Goal: Communication & Community: Participate in discussion

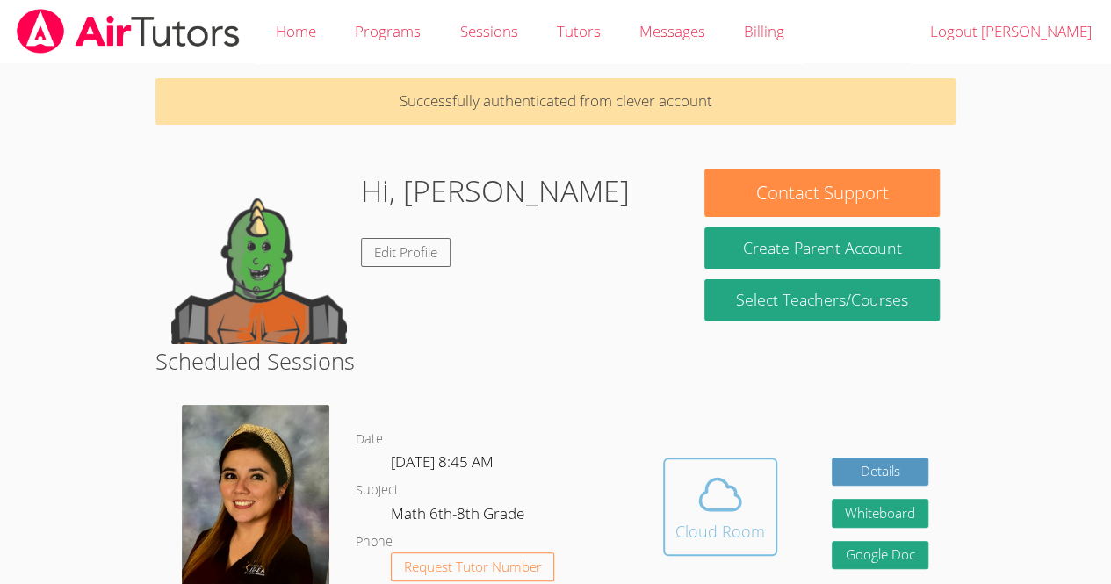
click at [716, 521] on div "Cloud Room" at bounding box center [721, 531] width 90 height 25
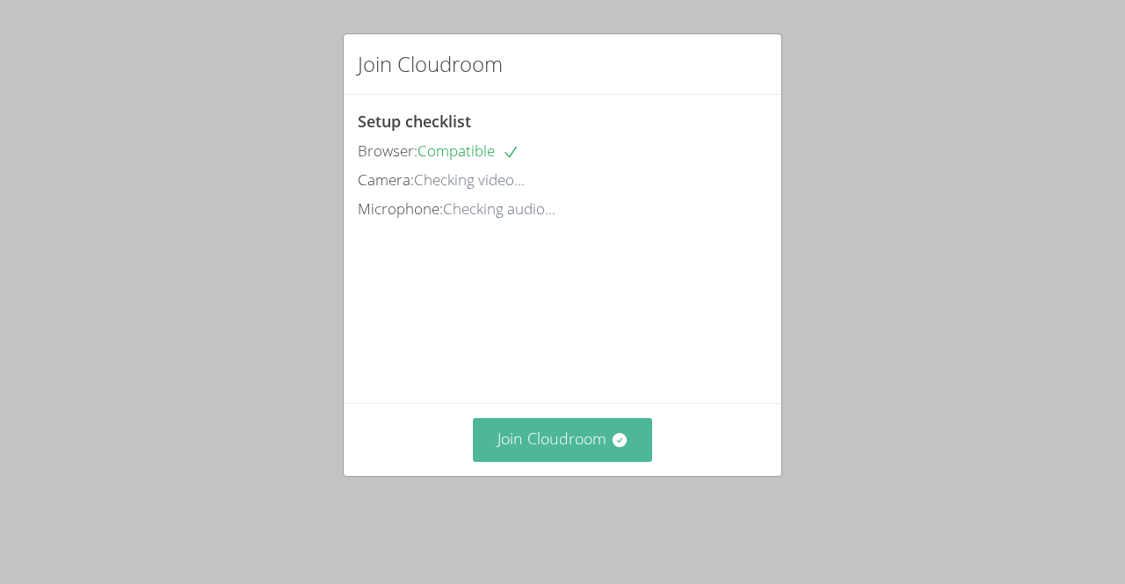
click at [574, 461] on button "Join Cloudroom" at bounding box center [563, 439] width 180 height 43
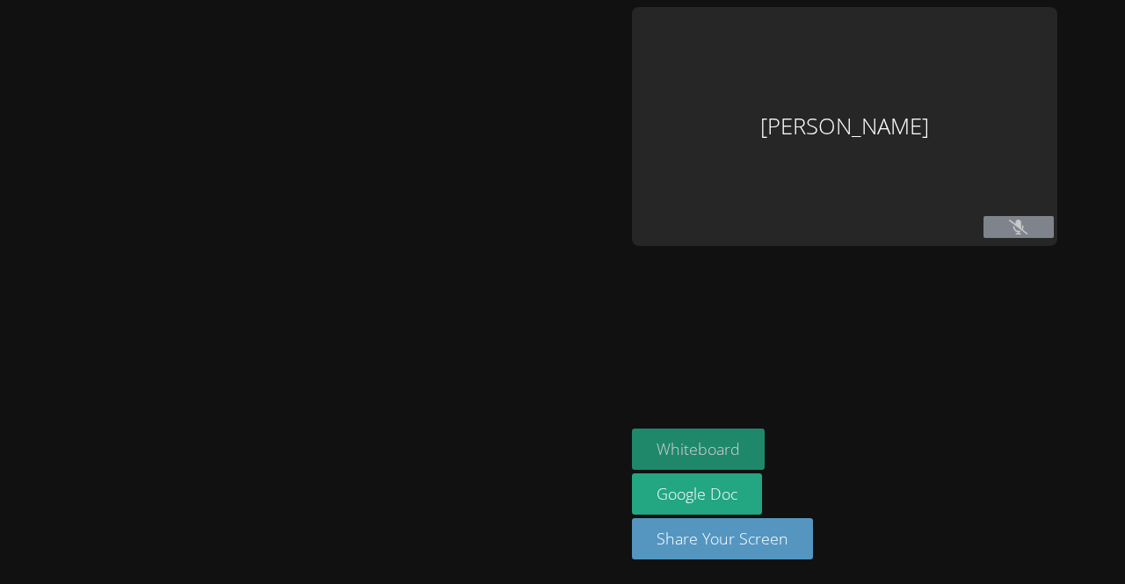
click at [636, 457] on button "Whiteboard" at bounding box center [698, 449] width 133 height 41
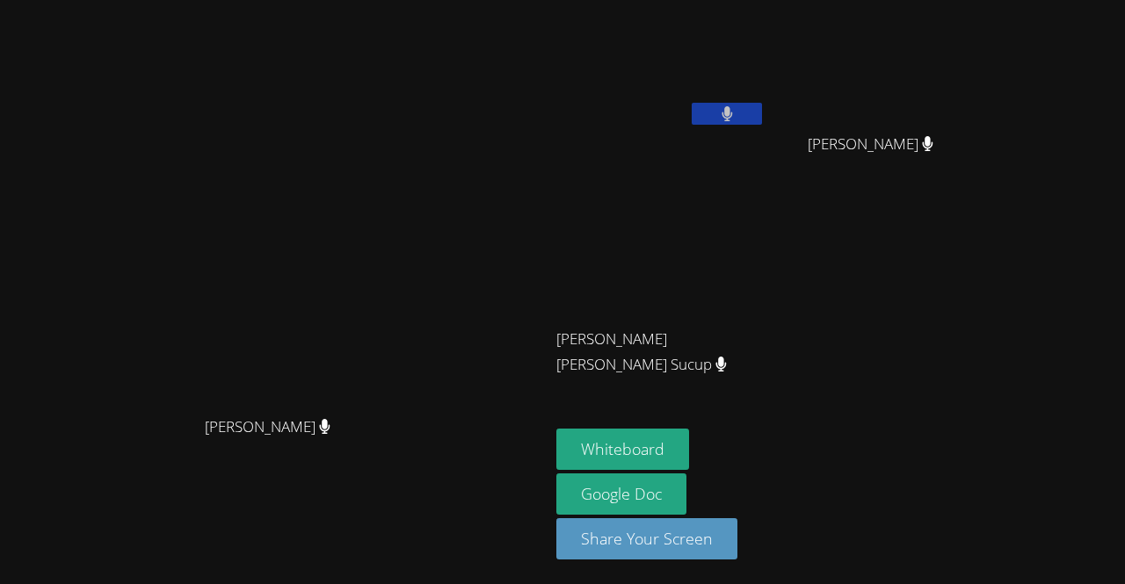
click at [765, 88] on video at bounding box center [660, 66] width 209 height 118
click at [762, 111] on button at bounding box center [726, 114] width 70 height 22
click at [762, 116] on button at bounding box center [726, 114] width 70 height 22
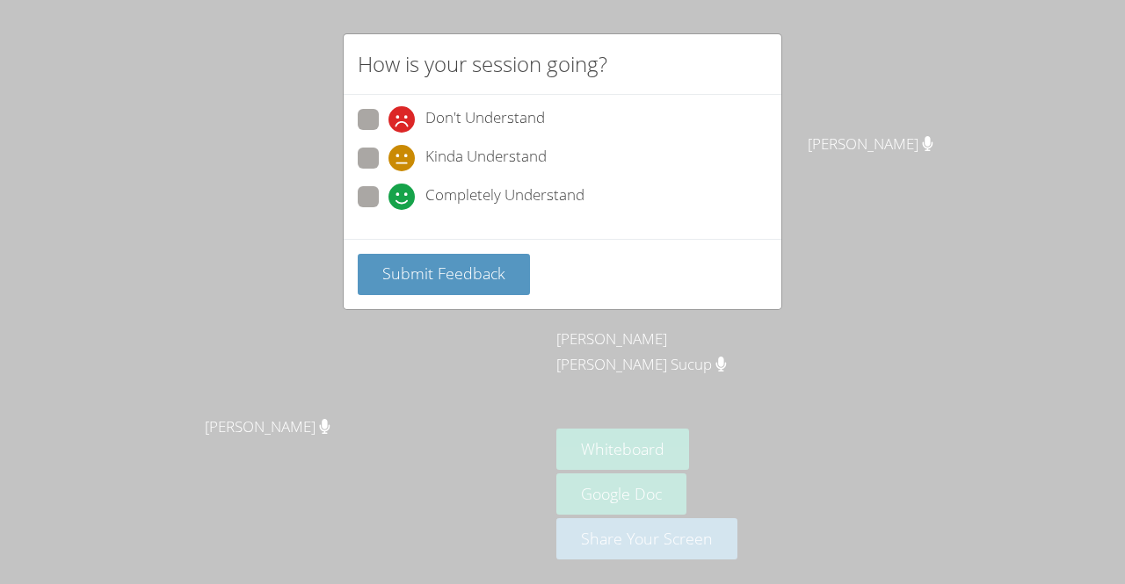
click at [388, 133] on span at bounding box center [388, 133] width 0 height 0
click at [388, 124] on input "Don't Understand" at bounding box center [395, 116] width 15 height 15
radio input "true"
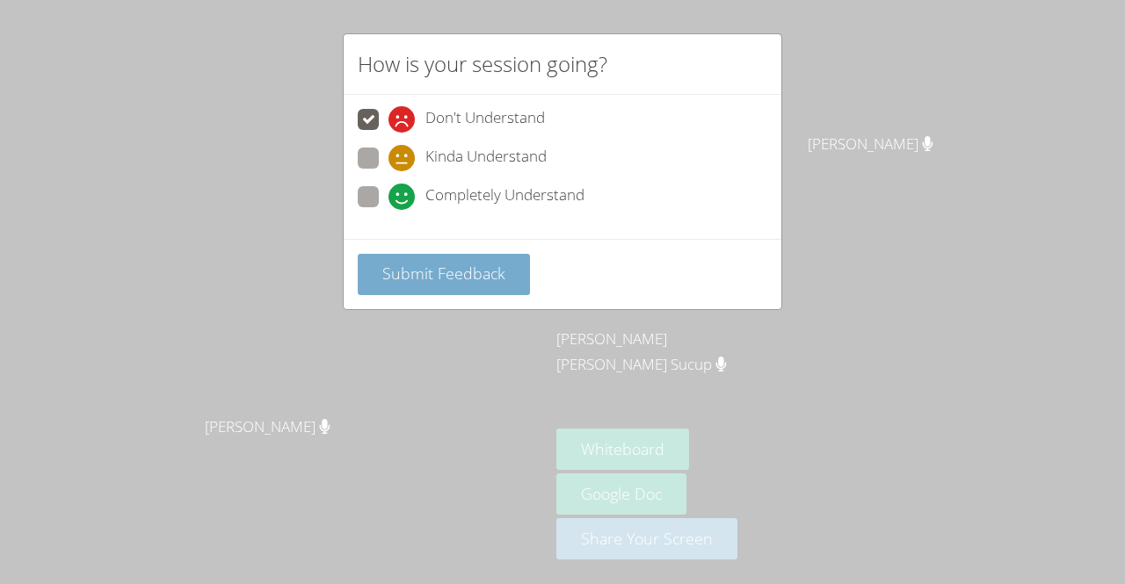
click at [394, 271] on span "Submit Feedback" at bounding box center [443, 273] width 123 height 21
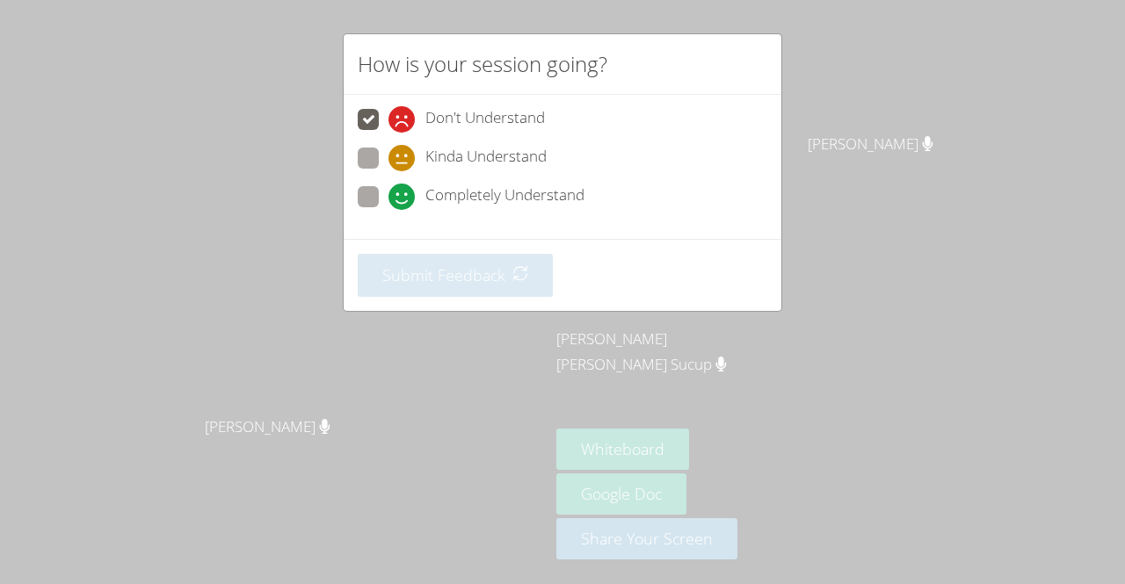
click at [279, 322] on div "How is your session going? Don't Understand Kinda Understand Completely Underst…" at bounding box center [562, 292] width 1125 height 584
